Goal: Task Accomplishment & Management: Manage account settings

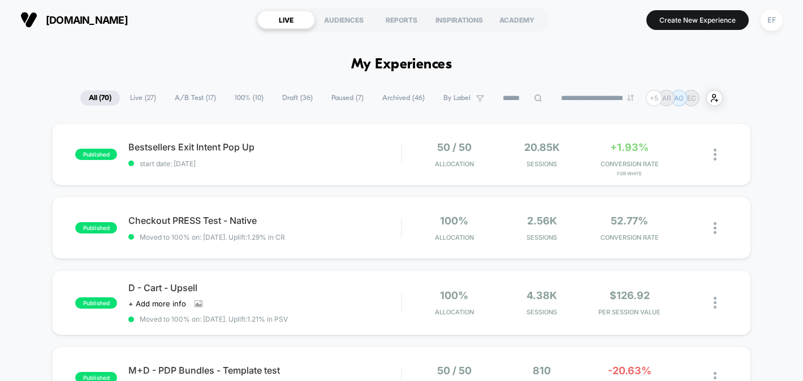
click at [190, 101] on span "A/B Test ( 17 )" at bounding box center [195, 97] width 58 height 15
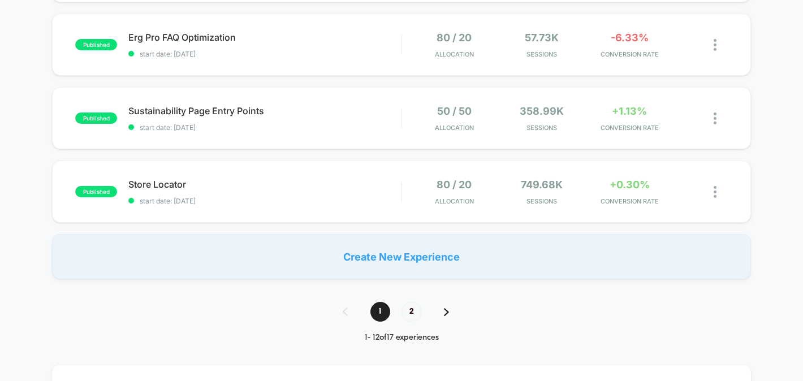
scroll to position [819, 0]
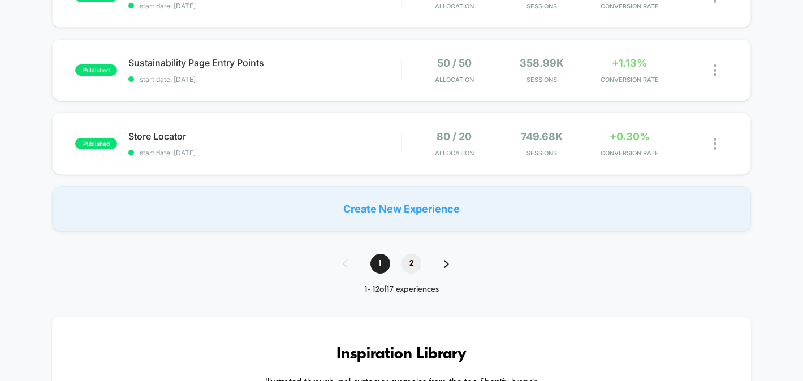
click at [409, 263] on span "2" at bounding box center [411, 264] width 20 height 20
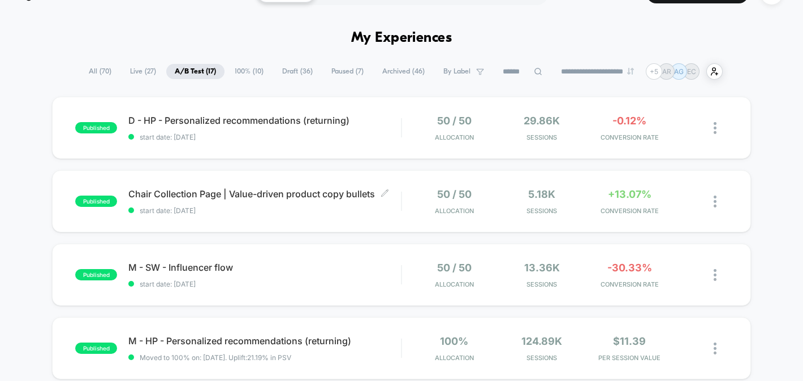
scroll to position [3, 0]
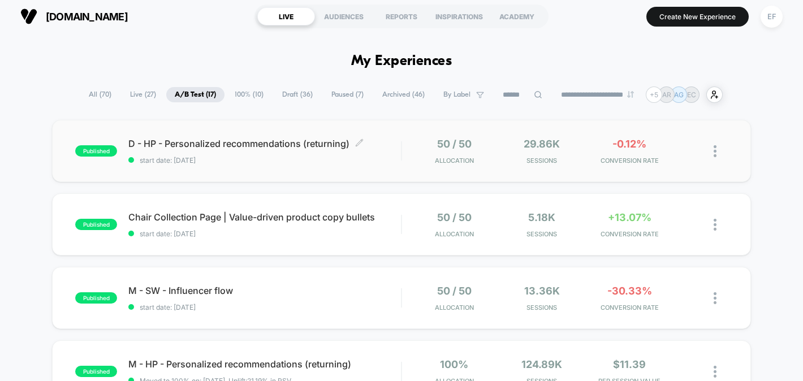
click at [393, 143] on span "D - HP - Personalized recommendations (returning) Click to edit experience deta…" at bounding box center [264, 143] width 272 height 11
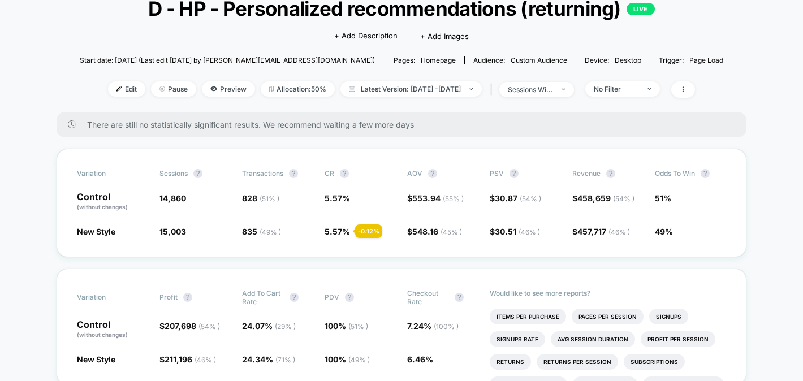
scroll to position [75, 0]
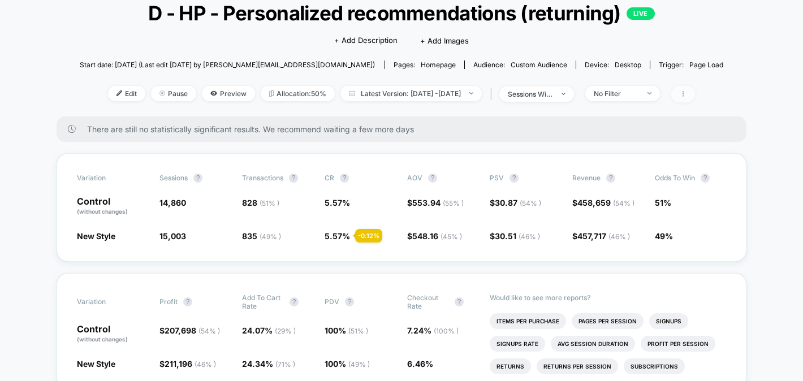
click at [686, 94] on icon at bounding box center [682, 93] width 7 height 7
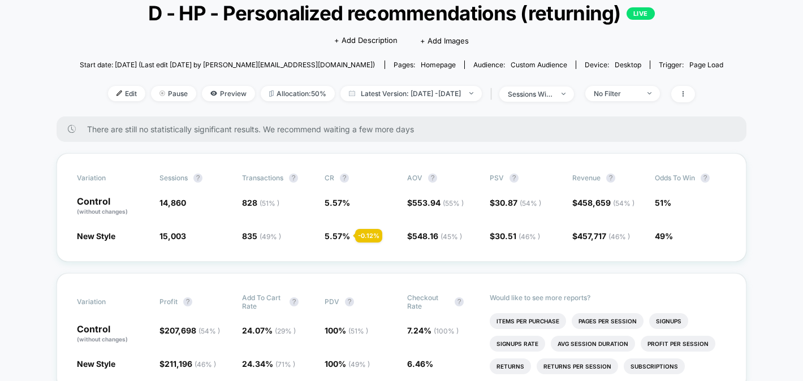
click at [674, 80] on div "< Back to all live experiences D - HP - Personalized recommendations (returning…" at bounding box center [402, 50] width 644 height 132
click at [660, 97] on span "No Filter" at bounding box center [622, 93] width 75 height 15
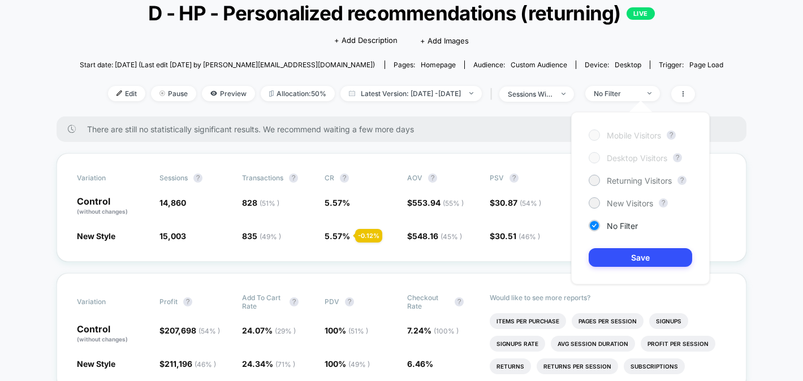
click at [637, 156] on span "Desktop Visitors" at bounding box center [636, 158] width 60 height 10
click at [617, 203] on span "New Visitors" at bounding box center [629, 203] width 46 height 10
click at [617, 255] on button "Save" at bounding box center [639, 257] width 103 height 19
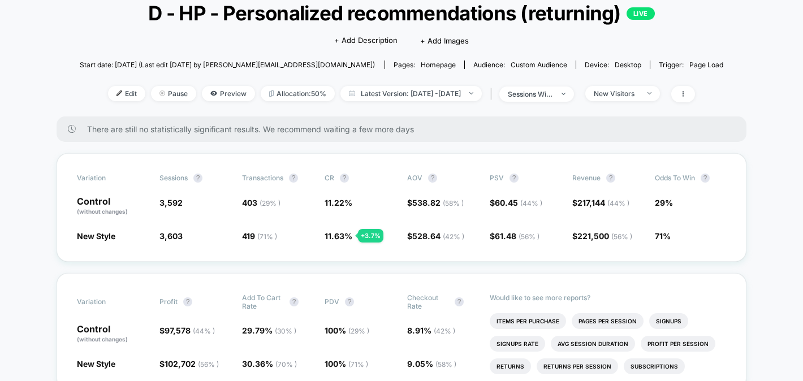
scroll to position [90, 0]
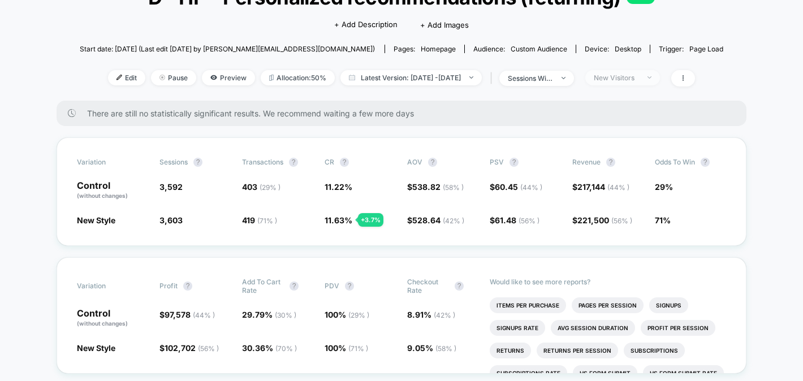
click at [657, 71] on span "New Visitors" at bounding box center [622, 77] width 75 height 15
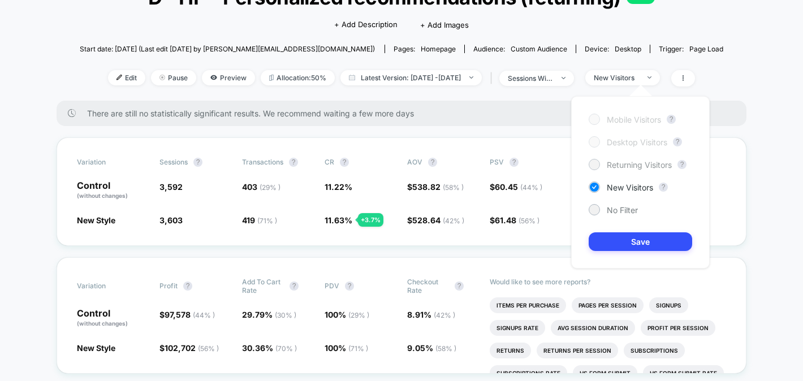
click at [627, 167] on span "Returning Visitors" at bounding box center [638, 165] width 65 height 10
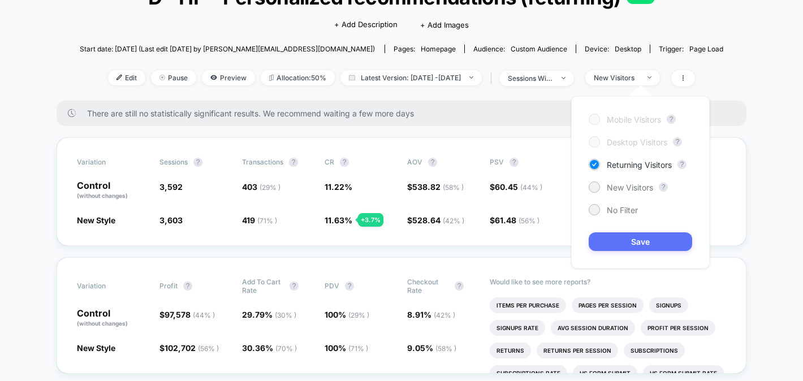
click at [612, 241] on button "Save" at bounding box center [639, 241] width 103 height 19
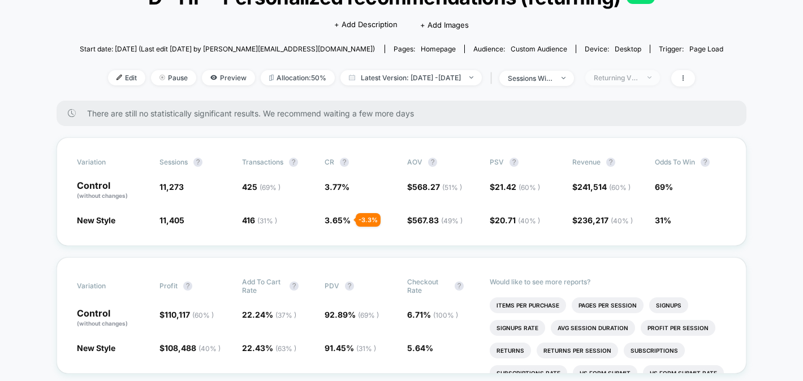
click at [644, 71] on span "Returning Visitors" at bounding box center [622, 77] width 75 height 15
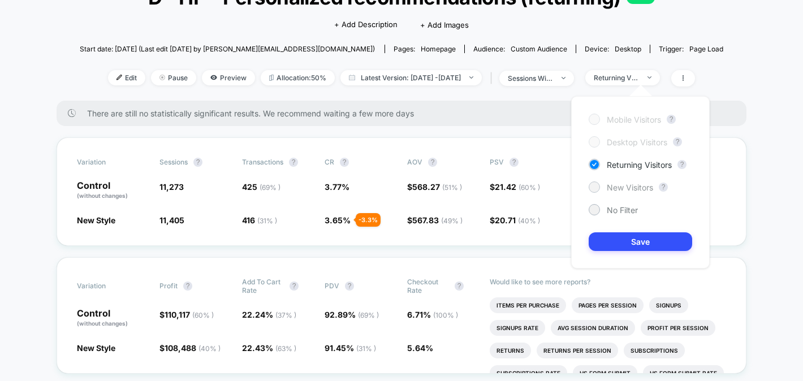
click at [619, 187] on span "New Visitors" at bounding box center [629, 188] width 46 height 10
click at [614, 231] on div "Mobile Visitors ? Desktop Visitors ? Returning Visitors ? New Visitors ? No Fil…" at bounding box center [640, 182] width 138 height 172
click at [614, 241] on button "Save" at bounding box center [639, 241] width 103 height 19
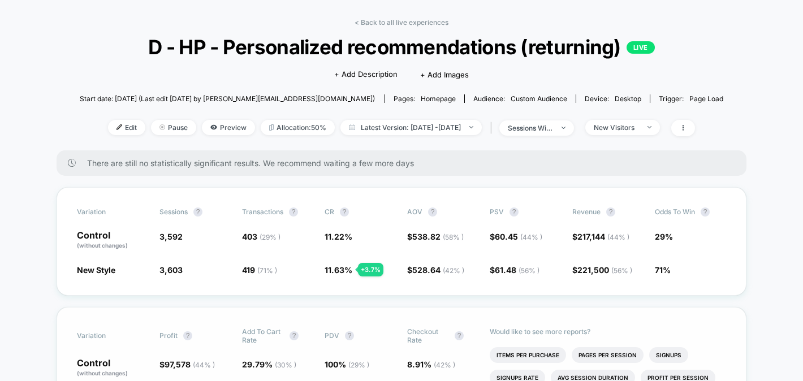
scroll to position [27, 0]
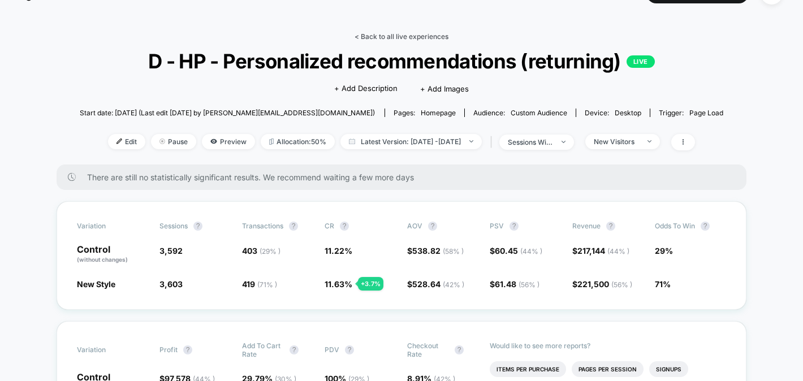
click at [428, 38] on link "< Back to all live experiences" at bounding box center [401, 36] width 94 height 8
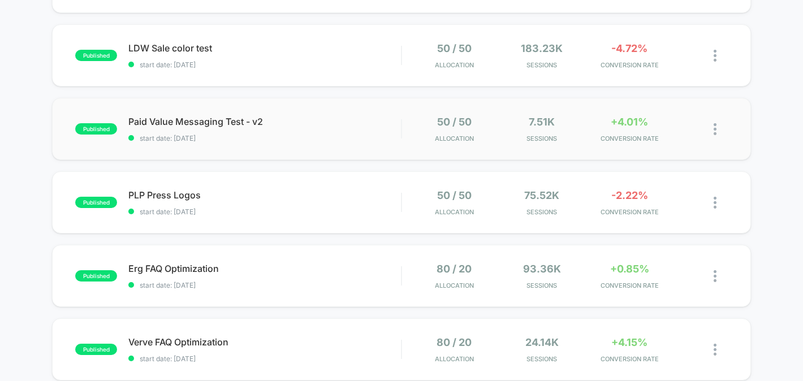
scroll to position [426, 0]
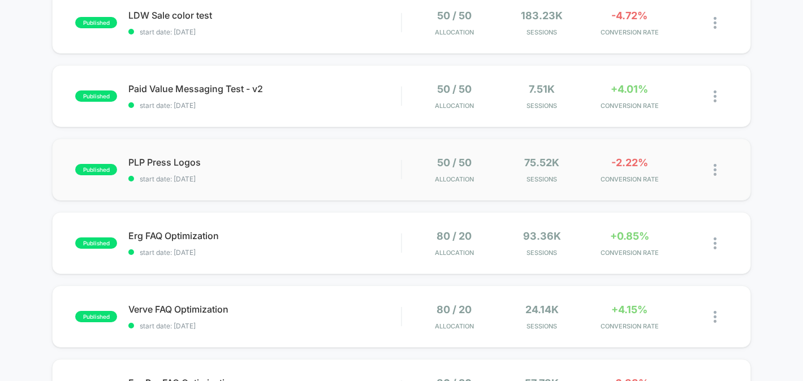
click at [335, 185] on div "published PLP Press Logos start date: [DATE] 50 / 50 Allocation 75.52k Sessions…" at bounding box center [401, 169] width 698 height 62
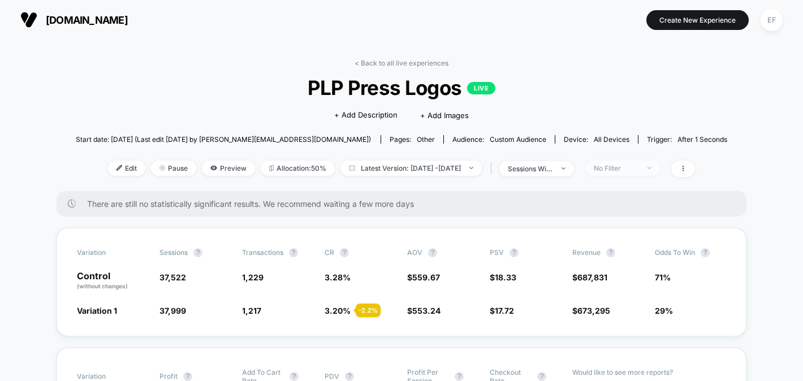
scroll to position [26, 0]
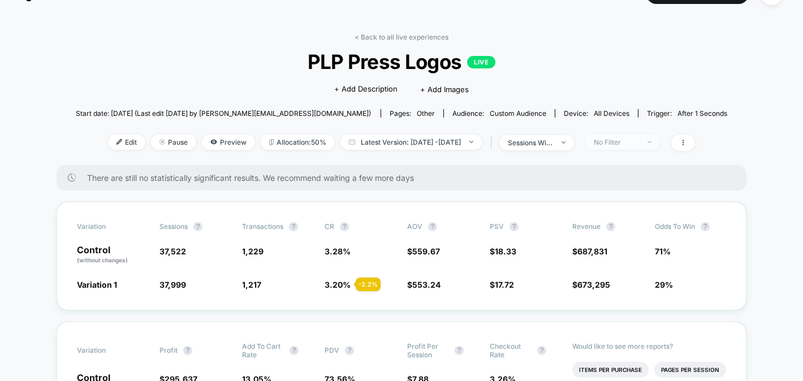
click at [636, 144] on div "No Filter" at bounding box center [615, 142] width 45 height 8
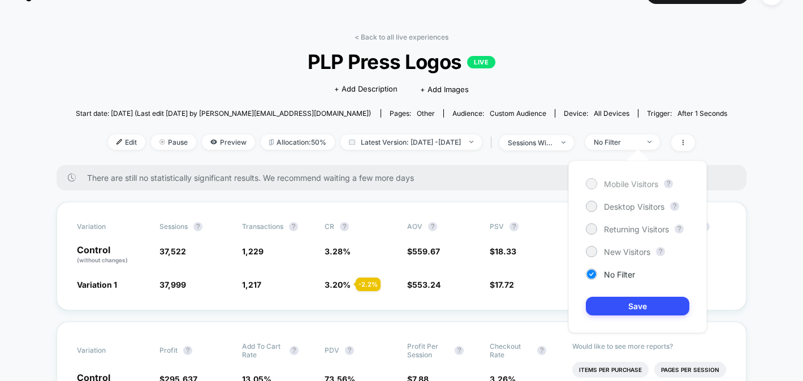
click at [616, 179] on span "Mobile Visitors" at bounding box center [631, 184] width 54 height 10
click at [609, 304] on button "Save" at bounding box center [637, 306] width 103 height 19
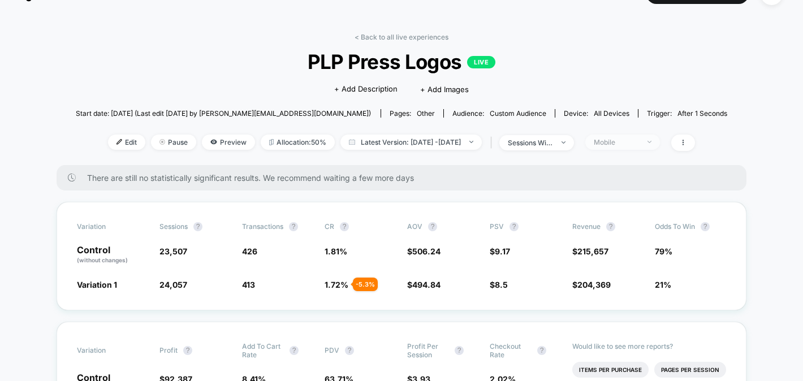
click at [639, 143] on div "Mobile" at bounding box center [615, 142] width 45 height 8
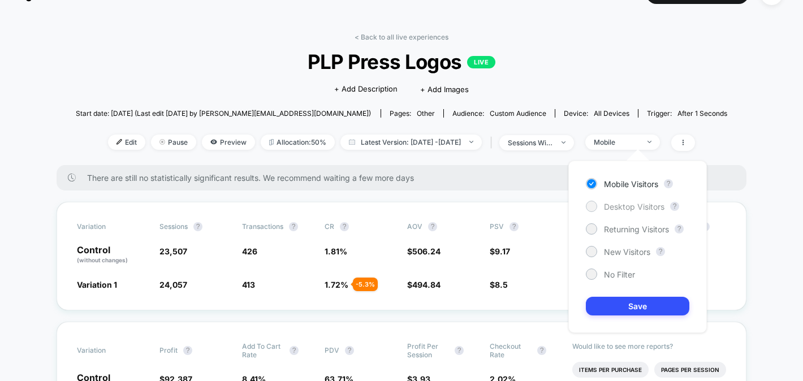
click at [621, 206] on span "Desktop Visitors" at bounding box center [634, 207] width 60 height 10
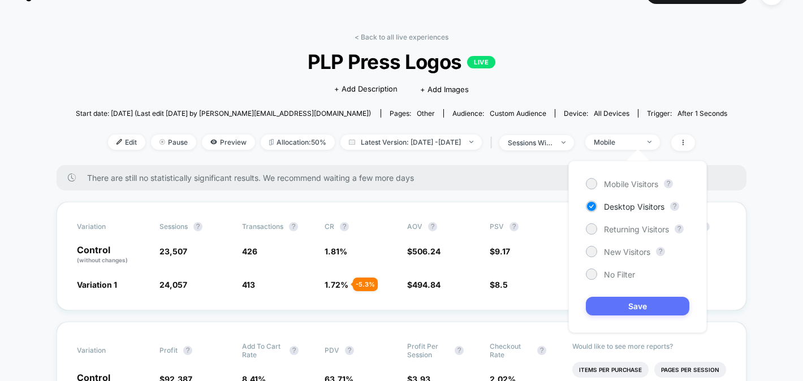
click at [618, 306] on button "Save" at bounding box center [637, 306] width 103 height 19
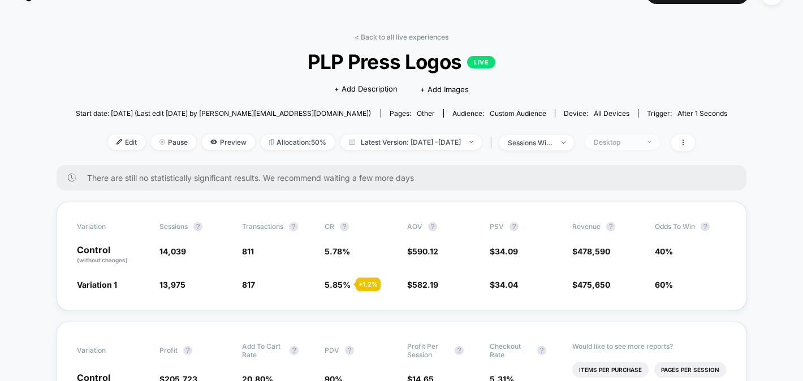
click at [639, 138] on div "Desktop" at bounding box center [615, 142] width 45 height 8
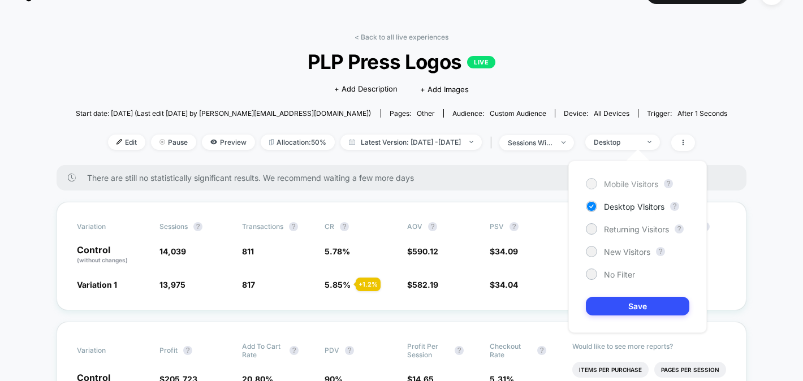
click at [617, 180] on span "Mobile Visitors" at bounding box center [631, 184] width 54 height 10
click at [622, 307] on button "Save" at bounding box center [637, 306] width 103 height 19
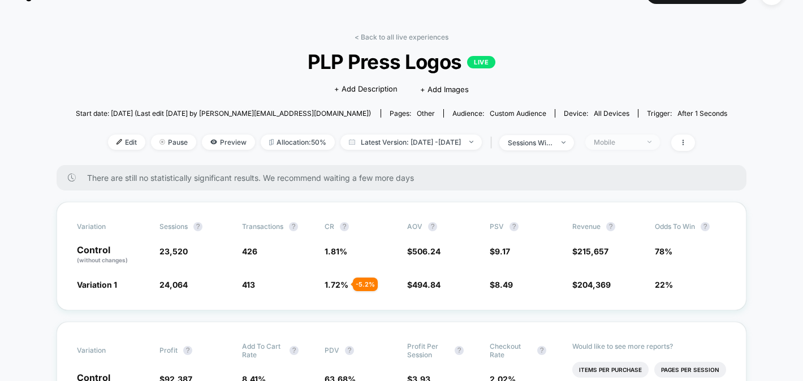
click at [646, 146] on span "Mobile" at bounding box center [622, 142] width 75 height 15
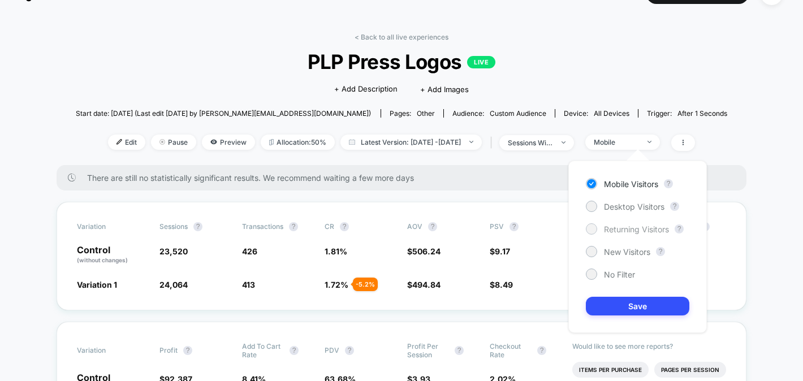
click at [637, 229] on span "Returning Visitors" at bounding box center [636, 229] width 65 height 10
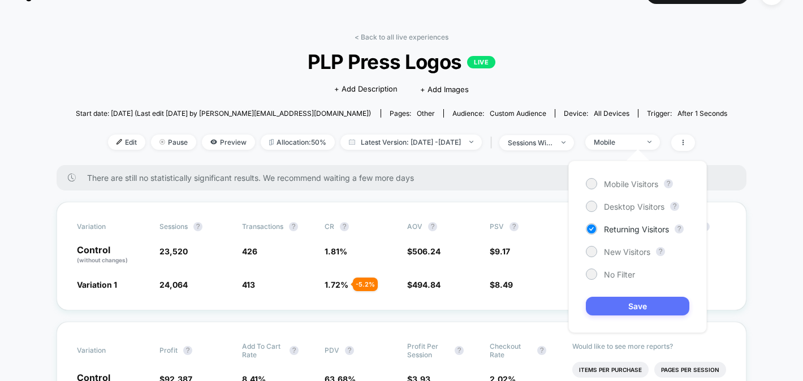
click at [630, 301] on button "Save" at bounding box center [637, 306] width 103 height 19
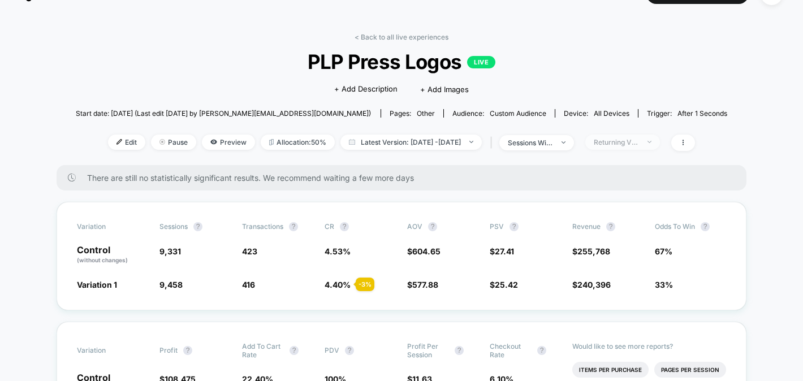
click at [639, 138] on div "Returning Visitors" at bounding box center [615, 142] width 45 height 8
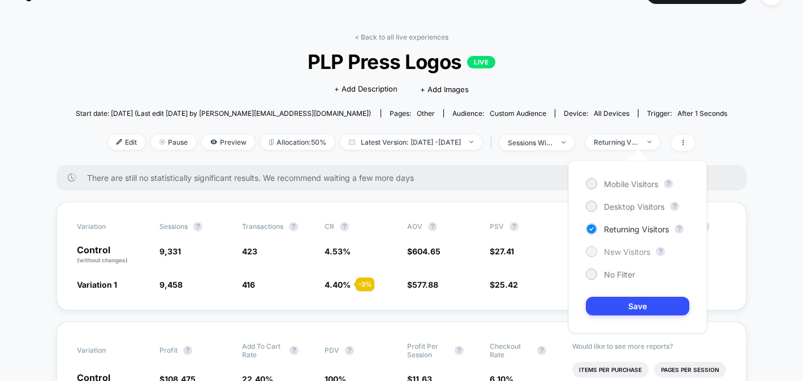
click at [624, 247] on span "New Visitors" at bounding box center [627, 252] width 46 height 10
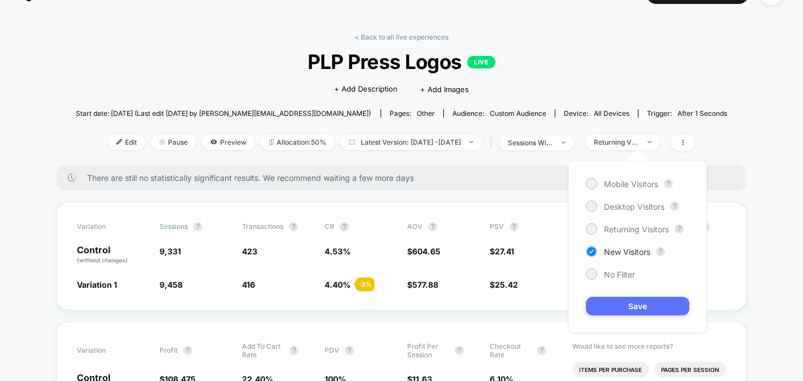
click at [618, 308] on button "Save" at bounding box center [637, 306] width 103 height 19
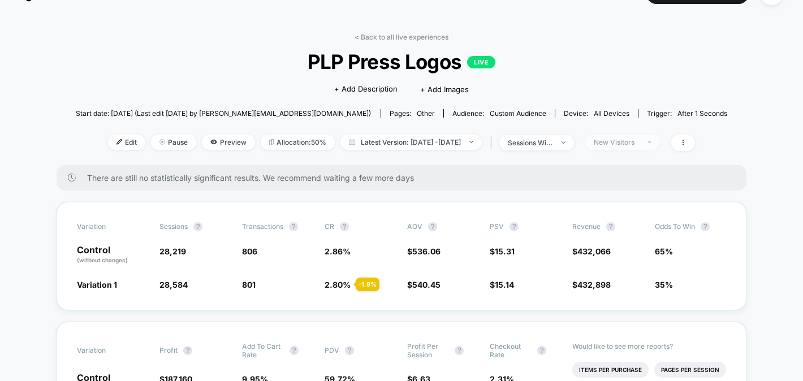
click at [647, 136] on span "New Visitors" at bounding box center [622, 142] width 75 height 15
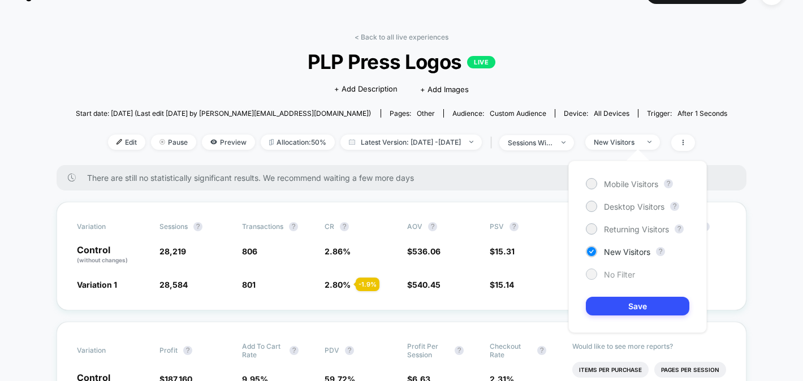
click at [605, 276] on span "No Filter" at bounding box center [619, 275] width 31 height 10
click at [610, 309] on button "Save" at bounding box center [637, 306] width 103 height 19
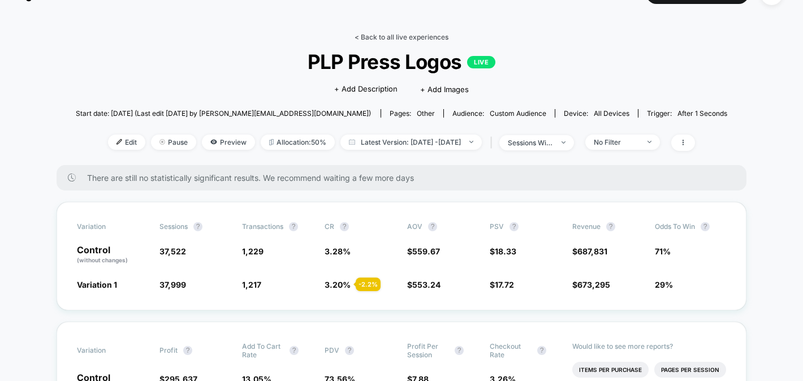
click at [435, 37] on link "< Back to all live experiences" at bounding box center [401, 37] width 94 height 8
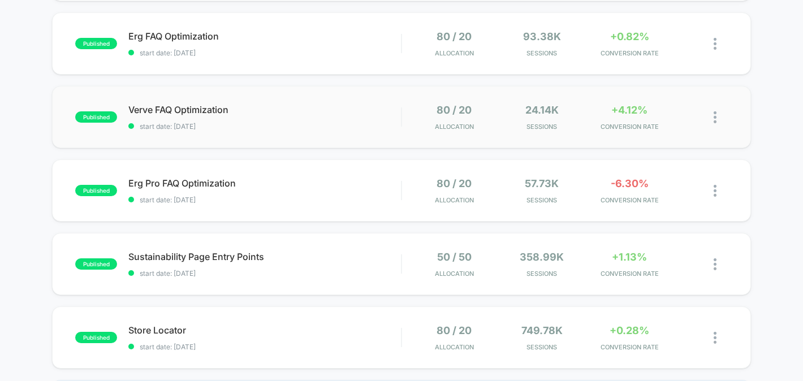
scroll to position [718, 0]
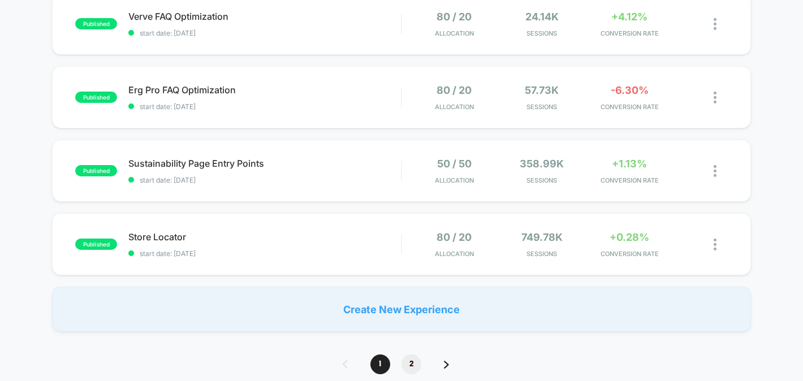
click at [410, 363] on span "2" at bounding box center [411, 364] width 20 height 20
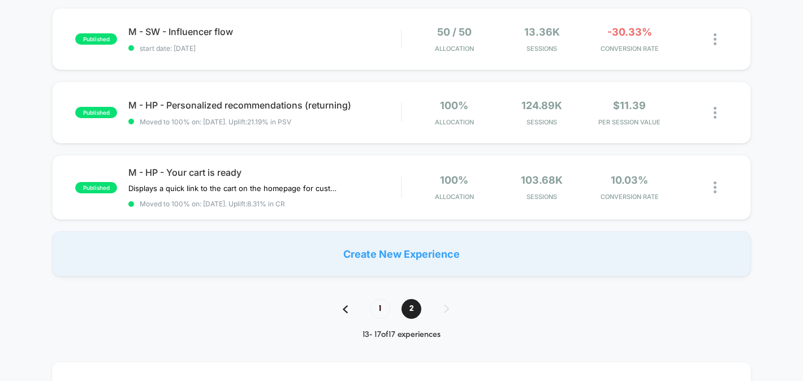
scroll to position [325, 0]
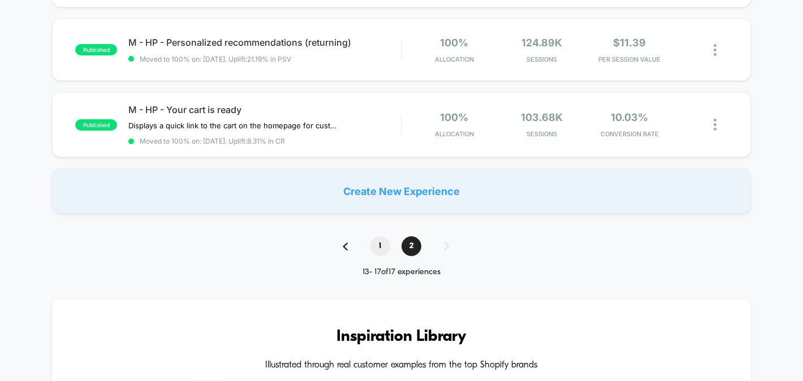
click at [374, 247] on span "1" at bounding box center [380, 246] width 20 height 20
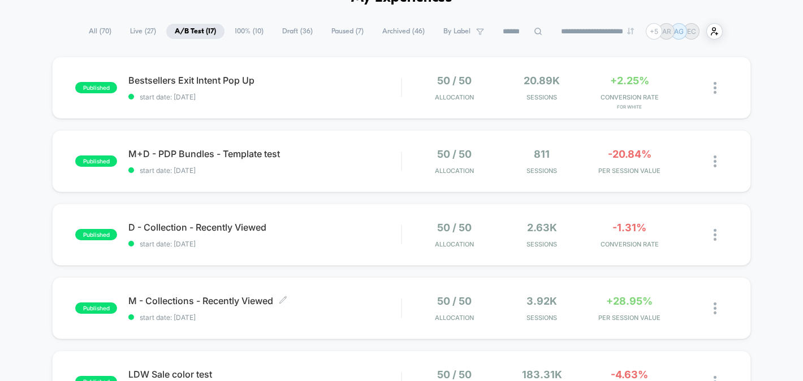
scroll to position [32, 0]
